Goal: Find specific page/section: Find specific page/section

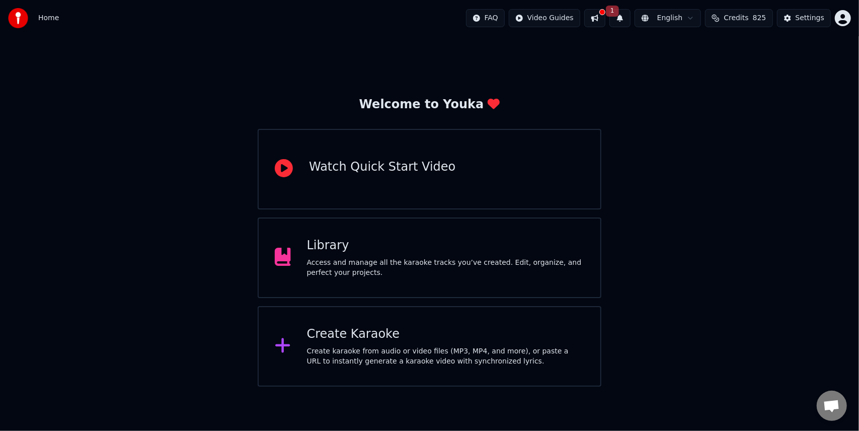
click at [847, 19] on html "Home FAQ Video Guides 1 English Credits 825 Settings Welcome to Youka Watch Qui…" at bounding box center [429, 193] width 859 height 387
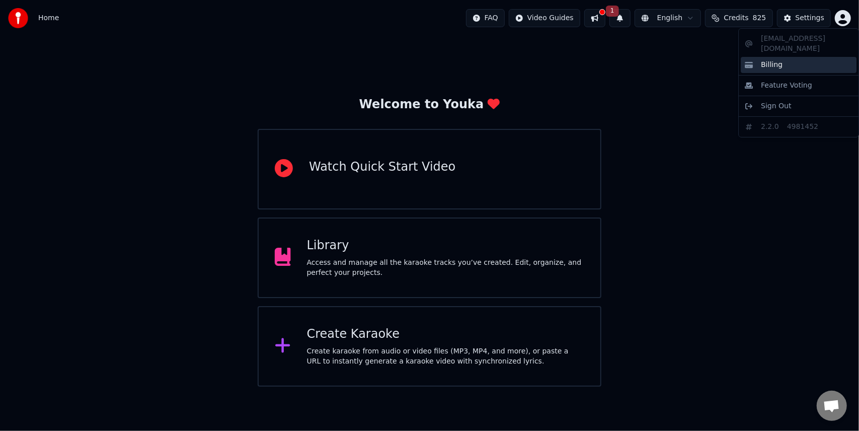
click at [772, 60] on span "Billing" at bounding box center [772, 65] width 22 height 10
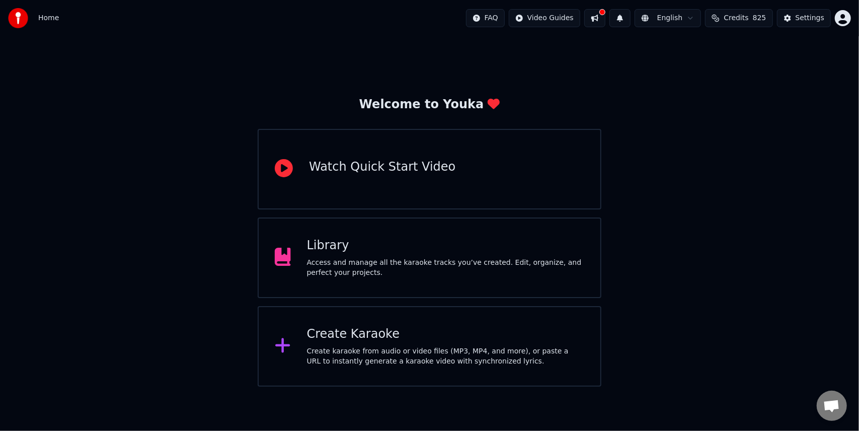
click at [839, 17] on html "Home FAQ Video Guides English Credits 825 Settings Welcome to Youka Watch Quick…" at bounding box center [429, 193] width 859 height 387
click at [612, 15] on html "Home FAQ Video Guides English Credits 825 Settings Welcome to Youka Watch Quick…" at bounding box center [429, 193] width 859 height 387
click at [606, 18] on button at bounding box center [595, 18] width 21 height 18
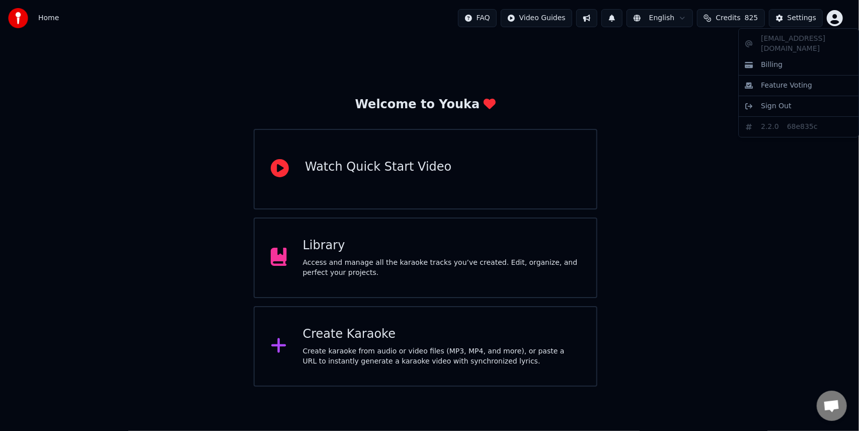
click at [832, 17] on html "Home FAQ Video Guides English Credits 825 Settings Welcome to Youka Watch Quick…" at bounding box center [429, 193] width 859 height 387
click at [775, 60] on span "Billing" at bounding box center [772, 65] width 22 height 10
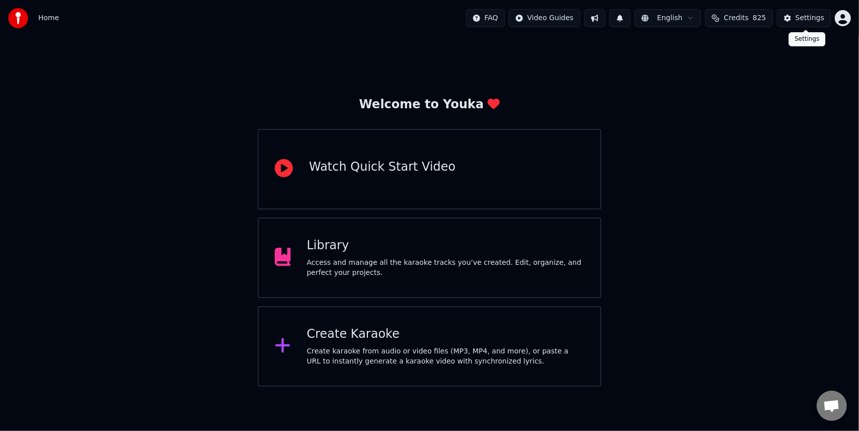
click at [791, 20] on button "Settings" at bounding box center [804, 18] width 54 height 18
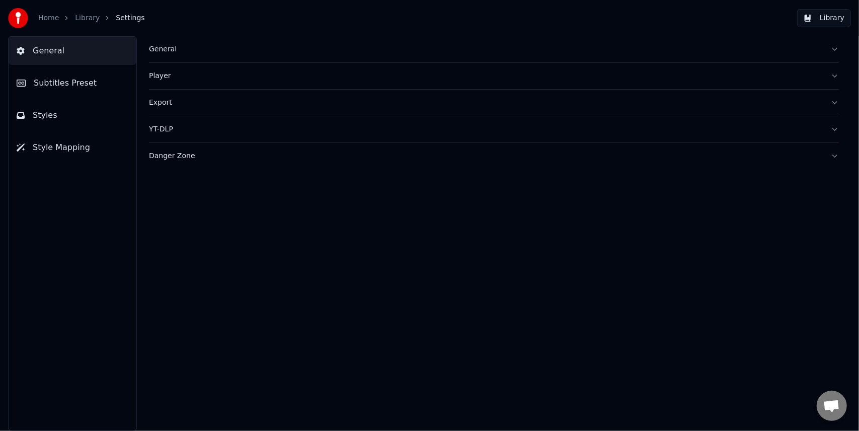
click at [85, 18] on link "Library" at bounding box center [87, 18] width 25 height 10
